Goal: Information Seeking & Learning: Learn about a topic

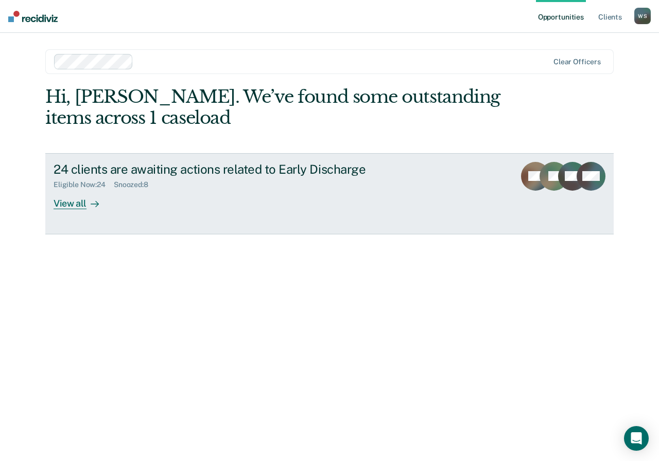
click at [91, 203] on icon at bounding box center [95, 204] width 8 height 8
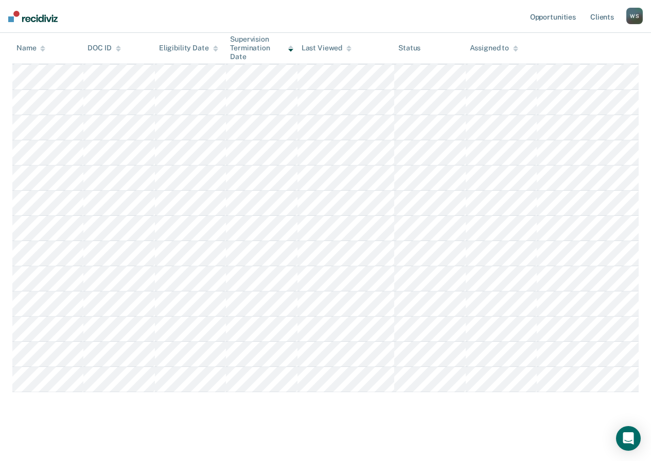
scroll to position [360, 0]
